Goal: Task Accomplishment & Management: Complete application form

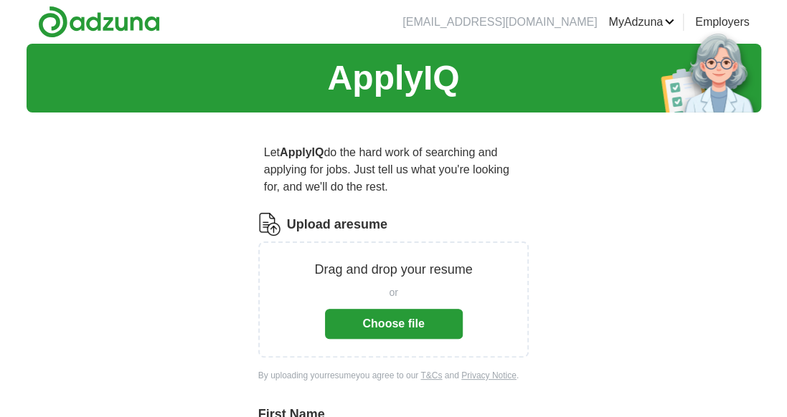
click at [387, 316] on button "Choose file" at bounding box center [394, 324] width 138 height 30
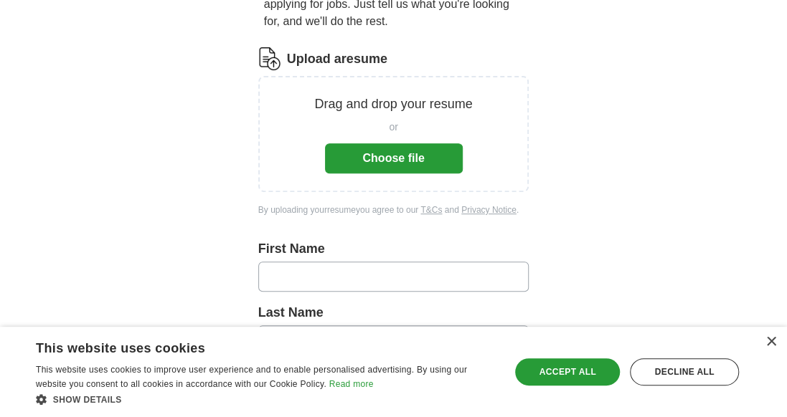
scroll to position [165, 0]
click at [389, 146] on button "Choose file" at bounding box center [394, 159] width 138 height 30
click at [381, 154] on button "Choose file" at bounding box center [394, 159] width 138 height 30
click at [364, 275] on input "text" at bounding box center [393, 277] width 271 height 30
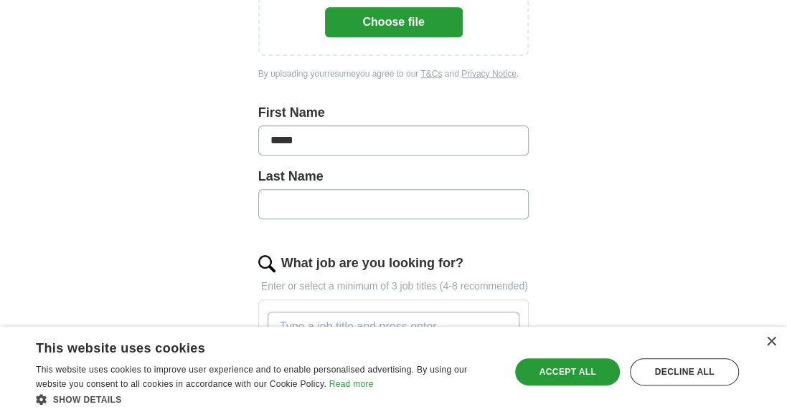
scroll to position [294, 0]
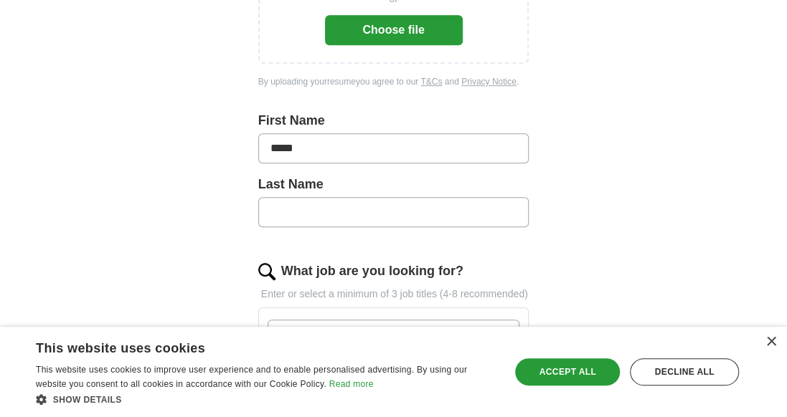
type input "*****"
click at [291, 203] on input "text" at bounding box center [393, 212] width 271 height 30
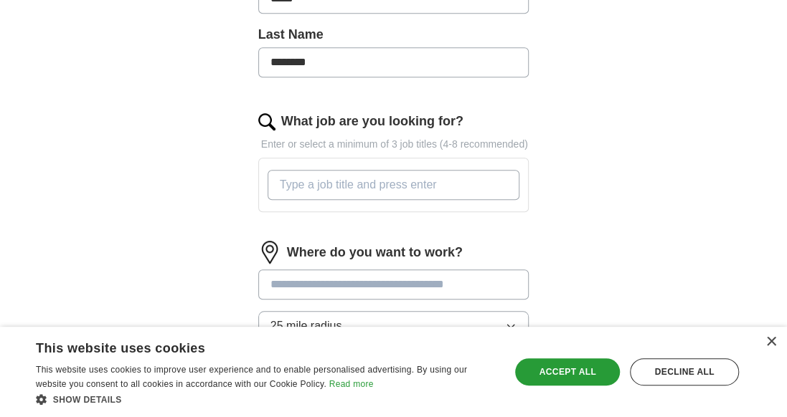
scroll to position [443, 0]
type input "********"
click at [469, 189] on input "What job are you looking for?" at bounding box center [393, 186] width 252 height 30
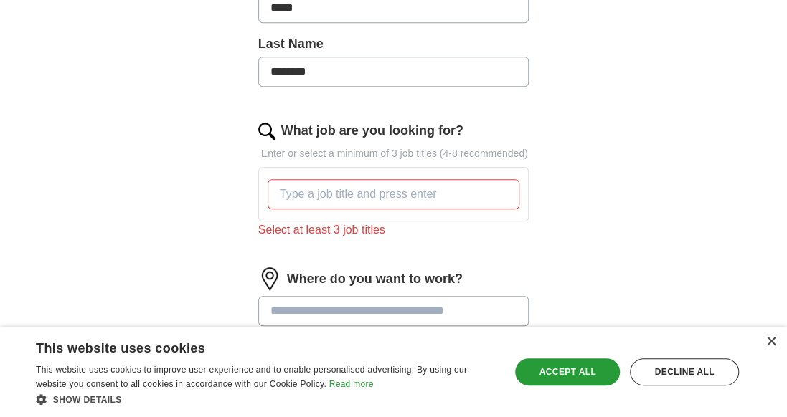
scroll to position [439, 0]
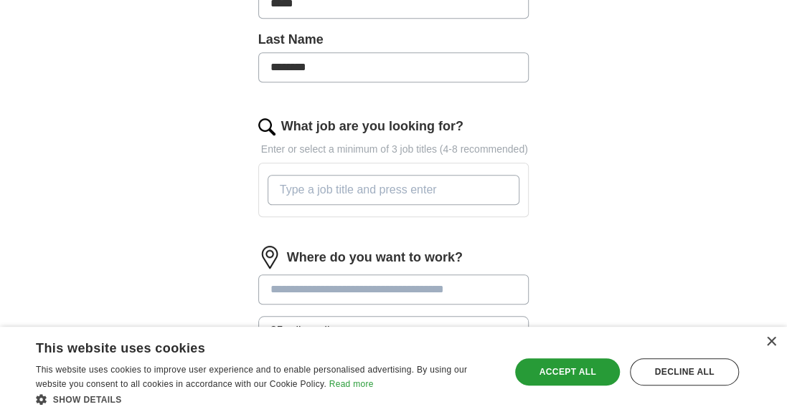
click at [338, 197] on input "What job are you looking for?" at bounding box center [393, 190] width 252 height 30
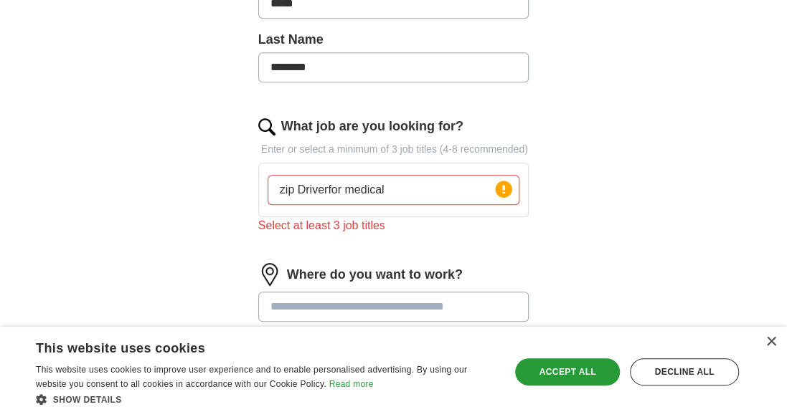
click at [430, 292] on input at bounding box center [393, 307] width 271 height 30
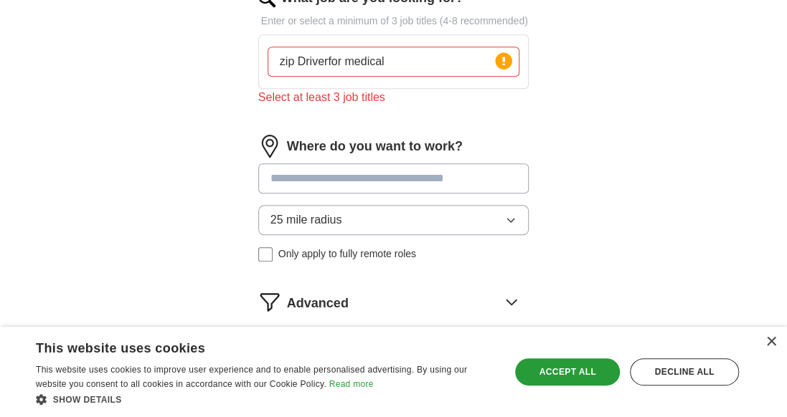
scroll to position [569, 0]
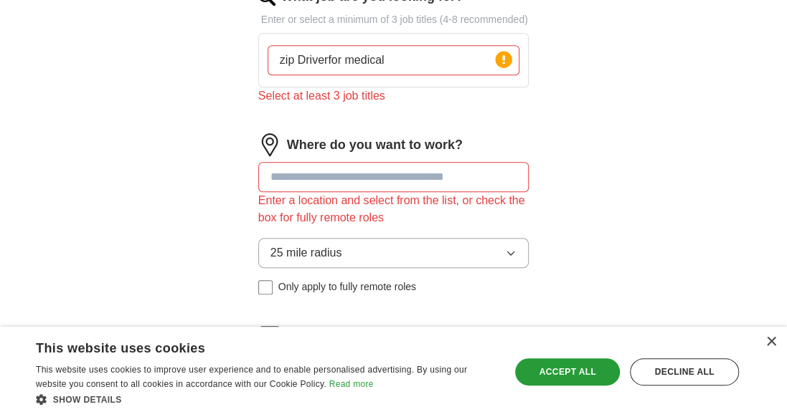
click at [323, 60] on input "zip Driverfor medical" at bounding box center [393, 60] width 252 height 30
click at [401, 174] on input at bounding box center [393, 177] width 271 height 30
click at [439, 57] on input "zip Driver for medical" at bounding box center [393, 60] width 252 height 30
type input "z"
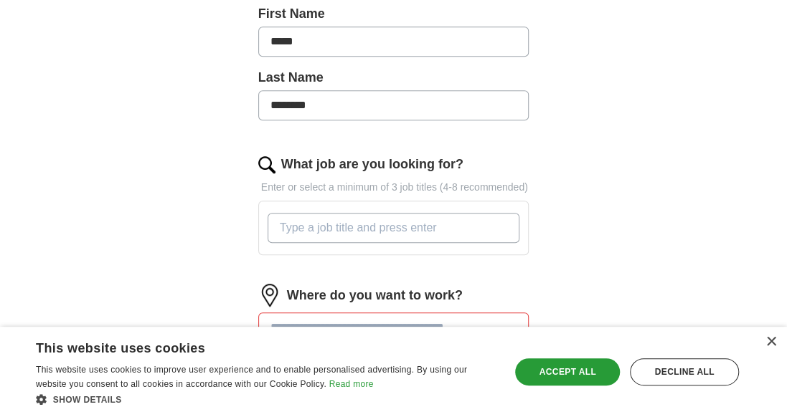
scroll to position [402, 0]
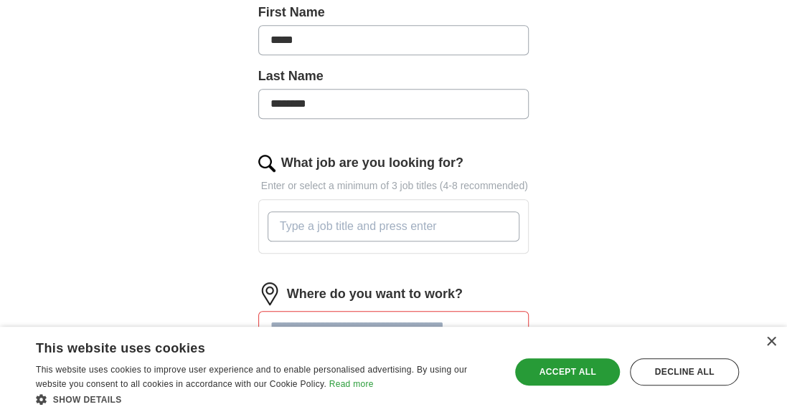
click at [397, 220] on input "What job are you looking for?" at bounding box center [393, 227] width 252 height 30
click at [397, 227] on input "What job are you looking for?" at bounding box center [393, 227] width 252 height 30
click at [389, 219] on input "Non" at bounding box center [393, 227] width 252 height 30
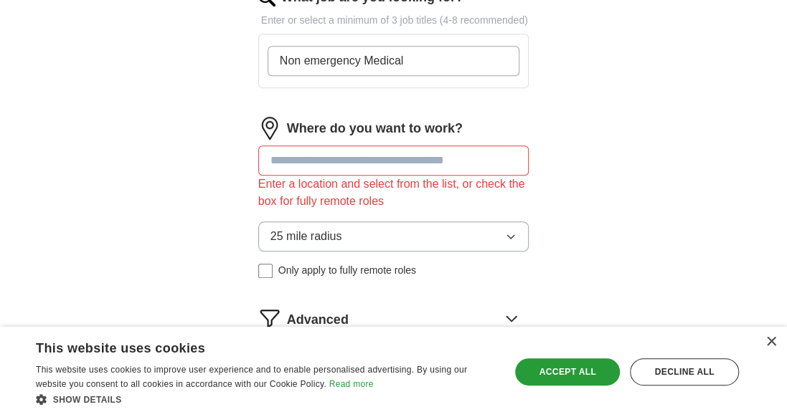
scroll to position [571, 0]
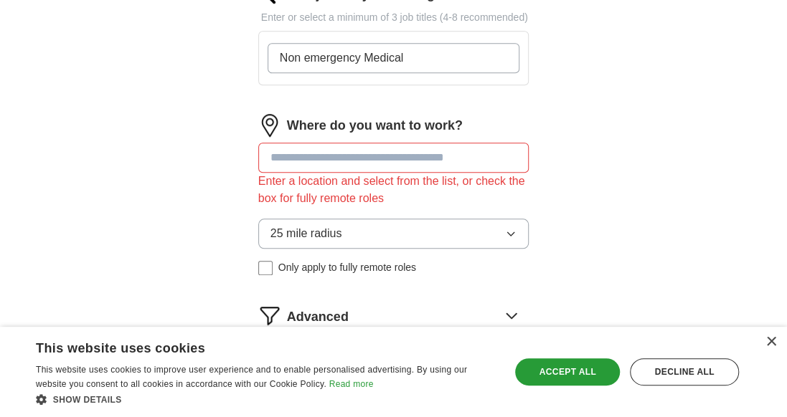
type input "Non emergency Medical"
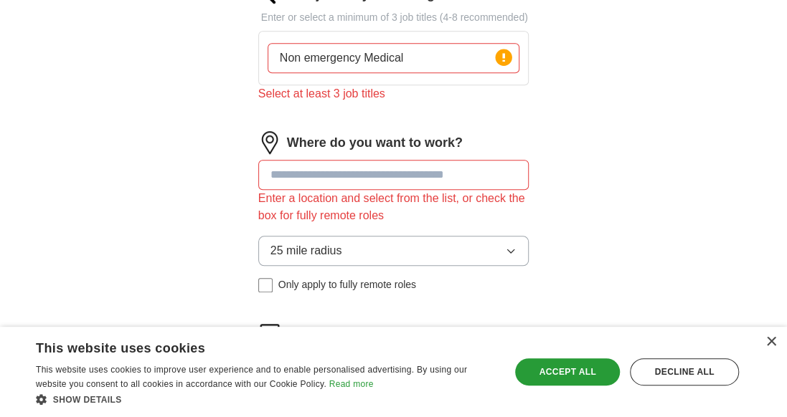
click at [479, 155] on div "Where do you want to work? Enter a location and select from the list, or check …" at bounding box center [393, 217] width 271 height 173
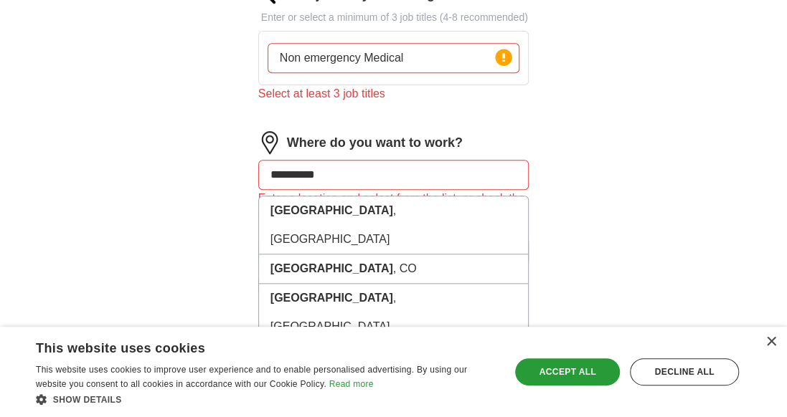
type input "**********"
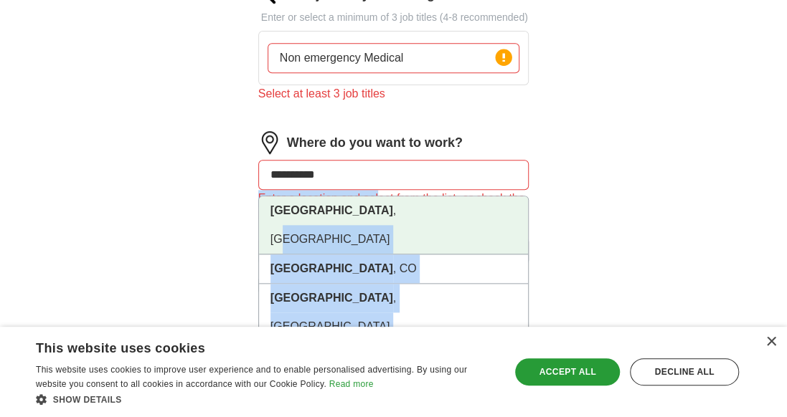
drag, startPoint x: 380, startPoint y: 191, endPoint x: 361, endPoint y: 201, distance: 21.8
click at [361, 201] on div "**********" at bounding box center [393, 217] width 271 height 173
click at [361, 201] on li "[GEOGRAPHIC_DATA] , [GEOGRAPHIC_DATA]" at bounding box center [394, 225] width 270 height 58
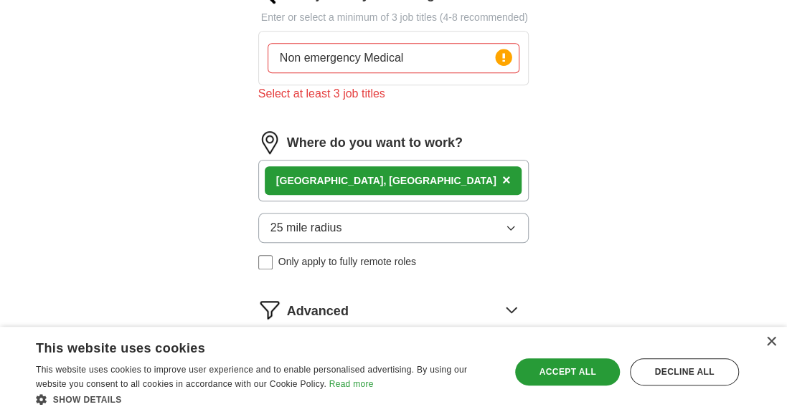
click at [502, 182] on span "×" at bounding box center [506, 180] width 9 height 16
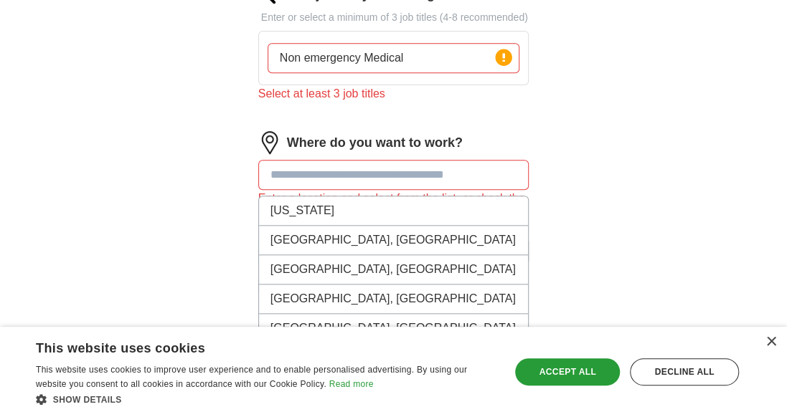
click at [355, 167] on input at bounding box center [393, 175] width 271 height 30
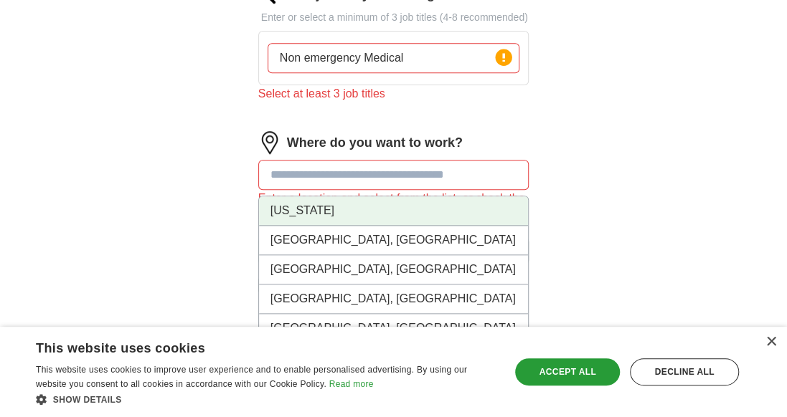
click at [310, 209] on li "[US_STATE]" at bounding box center [394, 210] width 270 height 29
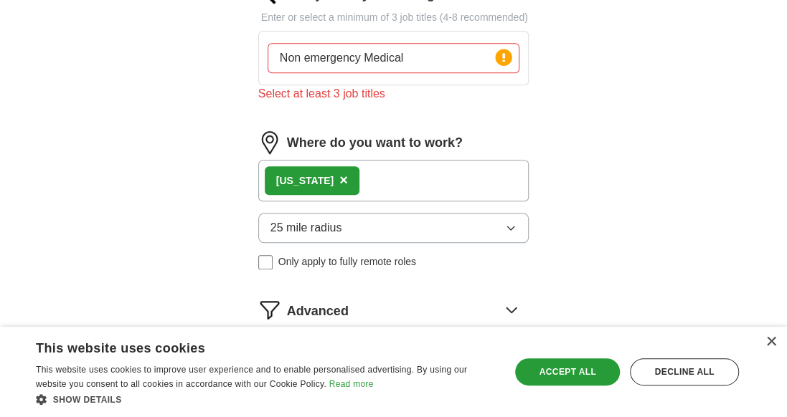
click at [516, 222] on button "25 mile radius" at bounding box center [393, 228] width 271 height 30
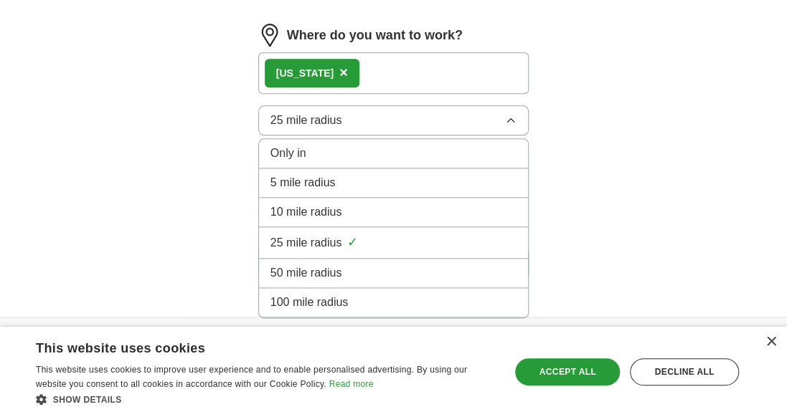
scroll to position [678, 0]
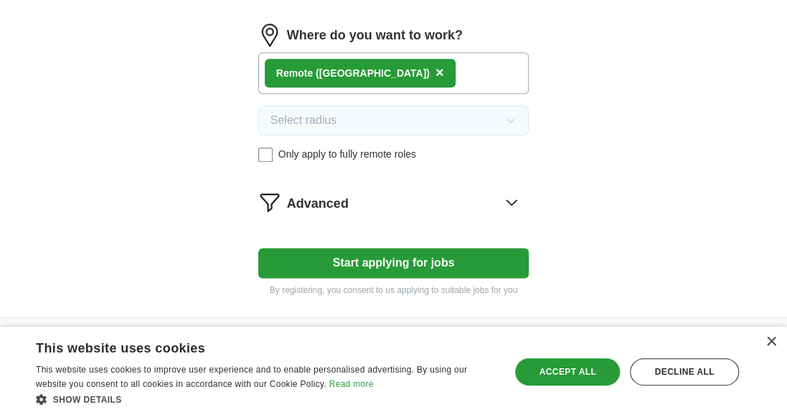
click at [364, 260] on button "Start applying for jobs" at bounding box center [393, 263] width 271 height 30
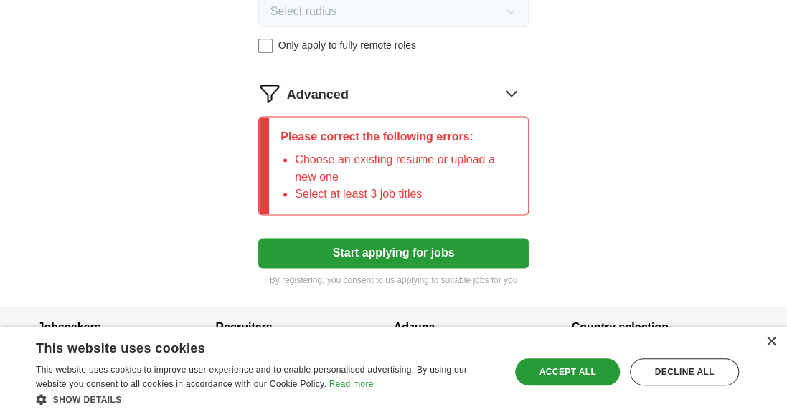
scroll to position [835, 0]
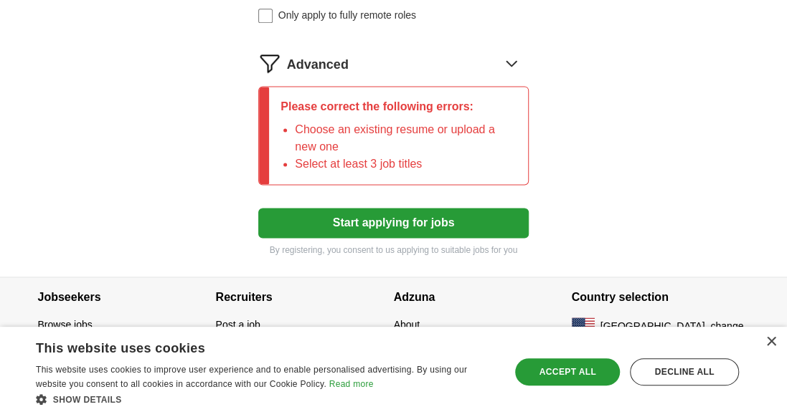
click at [423, 215] on button "Start applying for jobs" at bounding box center [393, 223] width 271 height 30
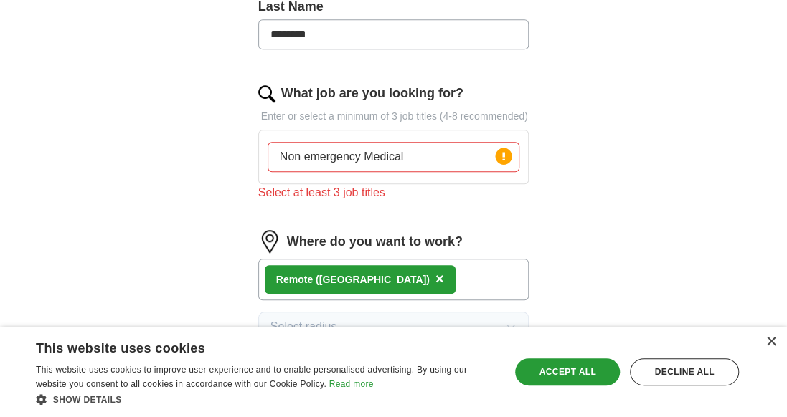
scroll to position [526, 0]
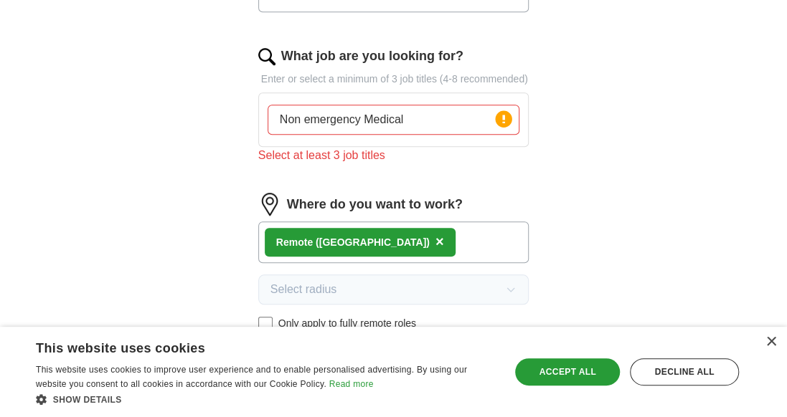
click at [430, 123] on input "Non emergency Medical" at bounding box center [393, 120] width 252 height 30
type input "N"
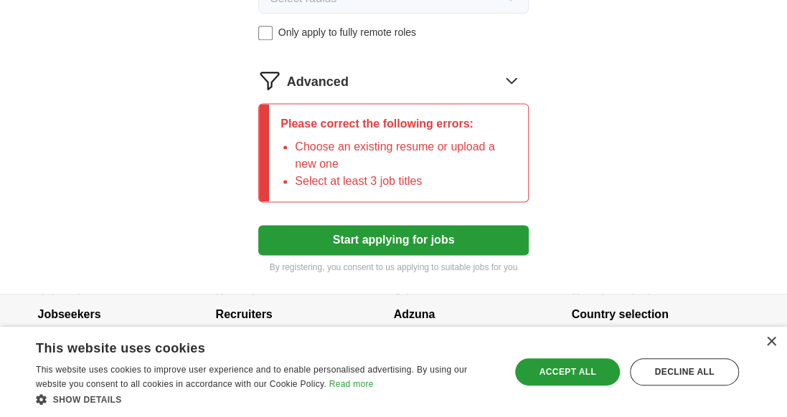
scroll to position [835, 0]
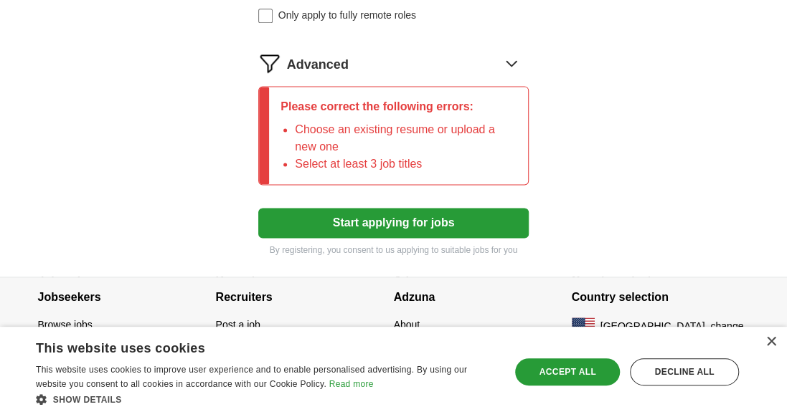
click at [381, 219] on button "Start applying for jobs" at bounding box center [393, 223] width 271 height 30
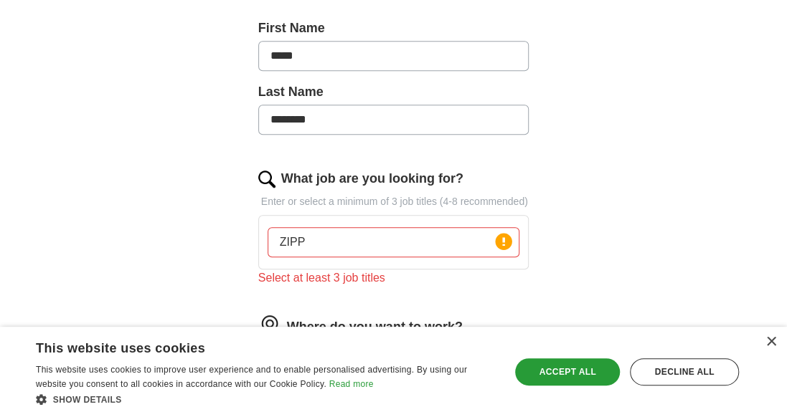
scroll to position [401, 0]
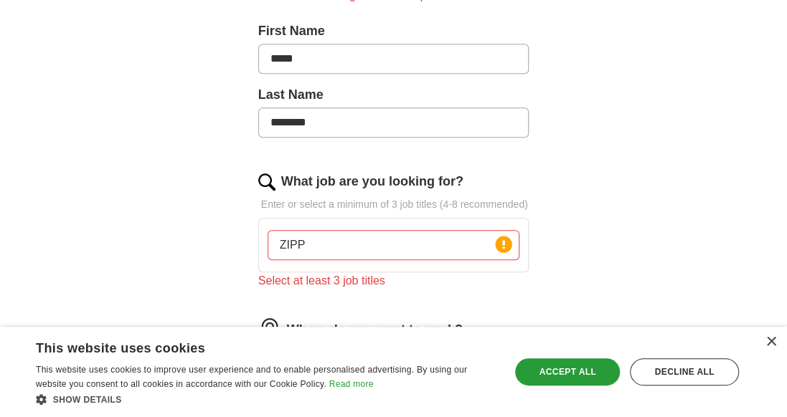
click at [301, 237] on input "ZIPP" at bounding box center [393, 245] width 252 height 30
type input "Z"
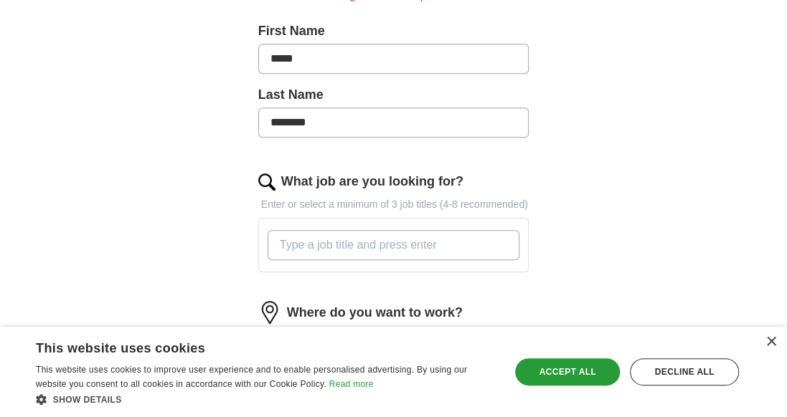
type input "d"
type input "D"
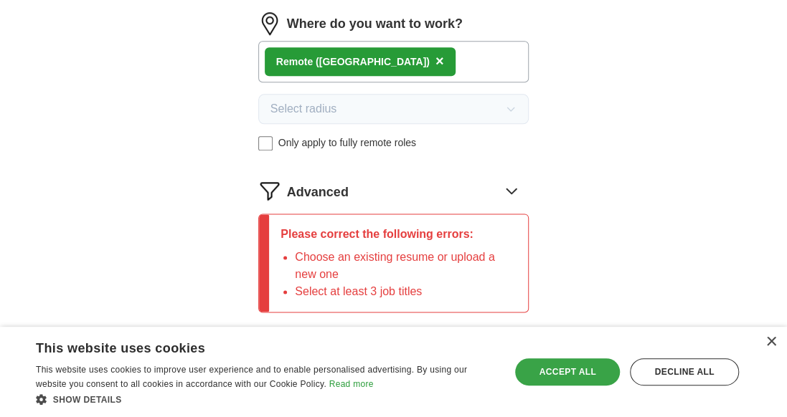
scroll to position [707, 0]
click at [589, 370] on div "Accept all" at bounding box center [567, 372] width 105 height 27
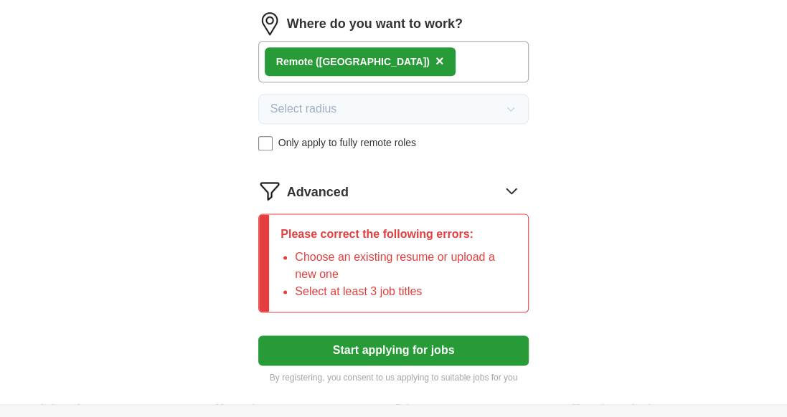
click at [439, 346] on button "Start applying for jobs" at bounding box center [393, 351] width 271 height 30
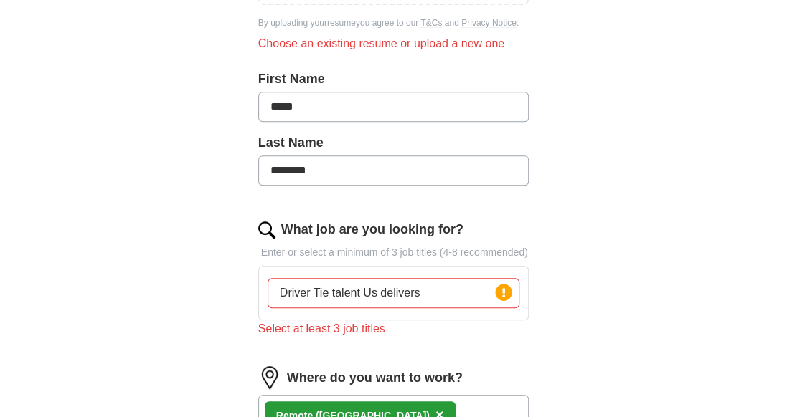
scroll to position [351, 0]
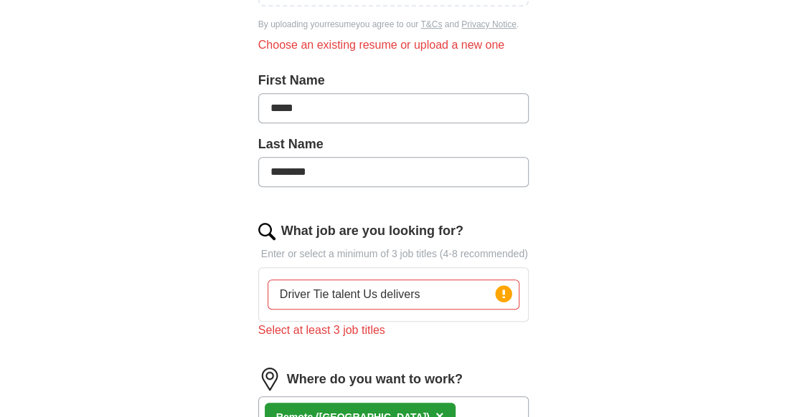
click at [427, 282] on input "Driver Tie talent Us delivers" at bounding box center [393, 295] width 252 height 30
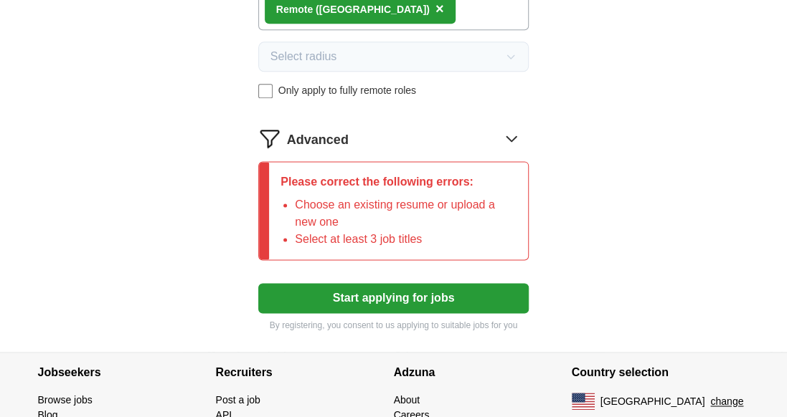
scroll to position [835, 0]
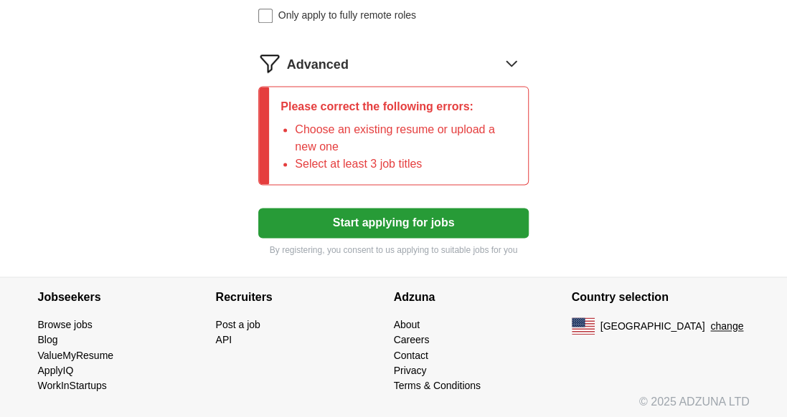
type input "Driver job"
click at [432, 216] on button "Start applying for jobs" at bounding box center [393, 223] width 271 height 30
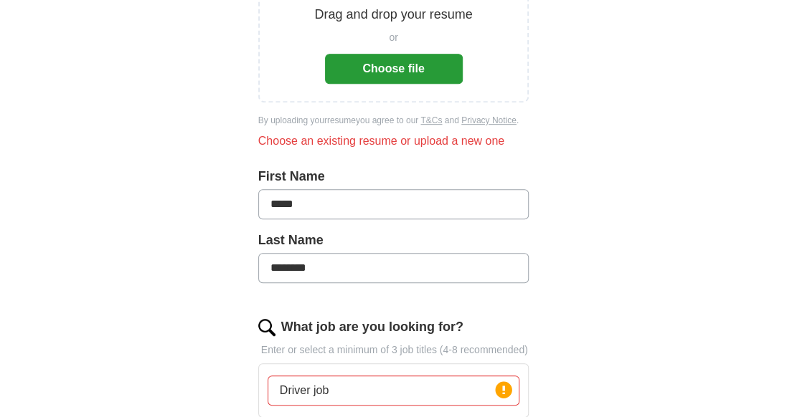
scroll to position [254, 0]
